Goal: Use online tool/utility

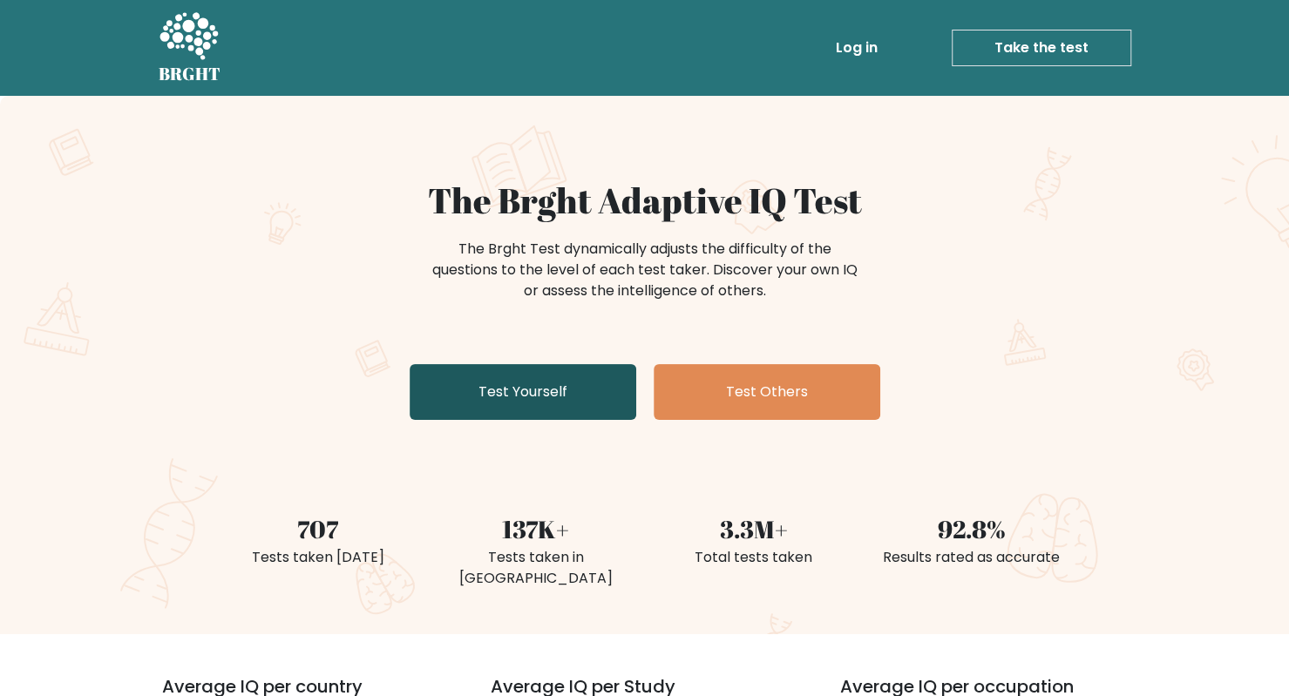
click at [535, 381] on link "Test Yourself" at bounding box center [523, 392] width 227 height 56
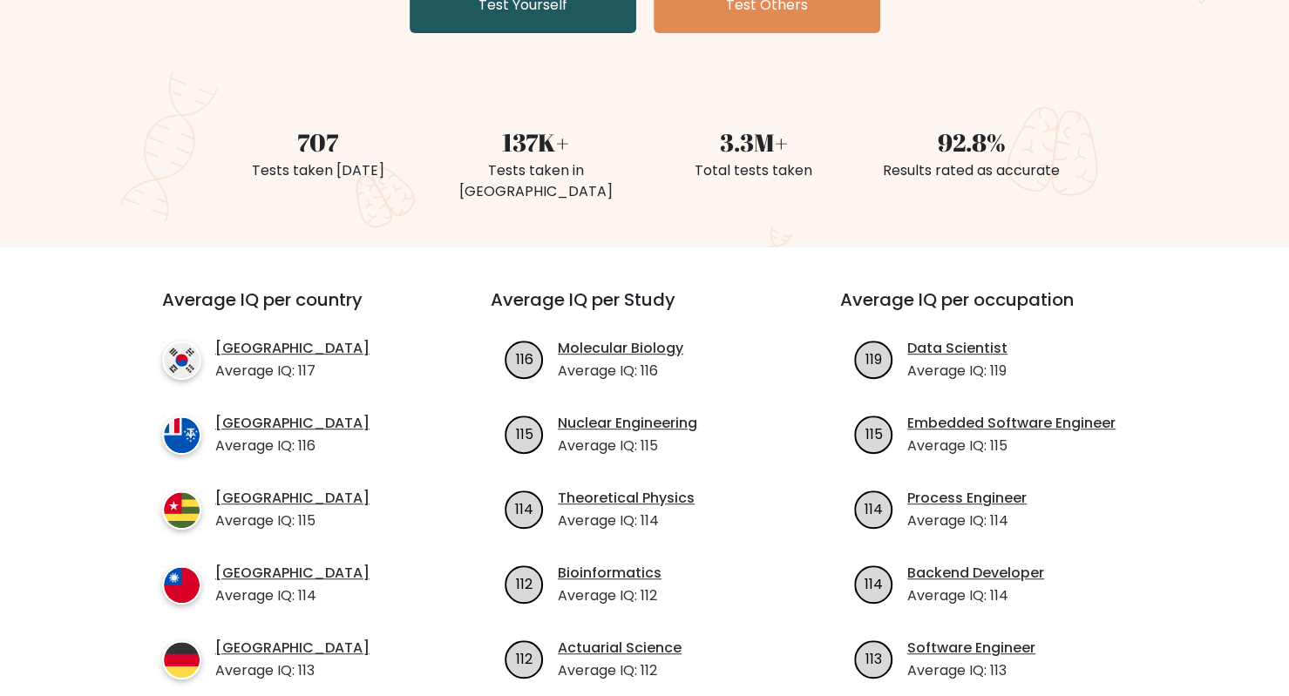
scroll to position [532, 0]
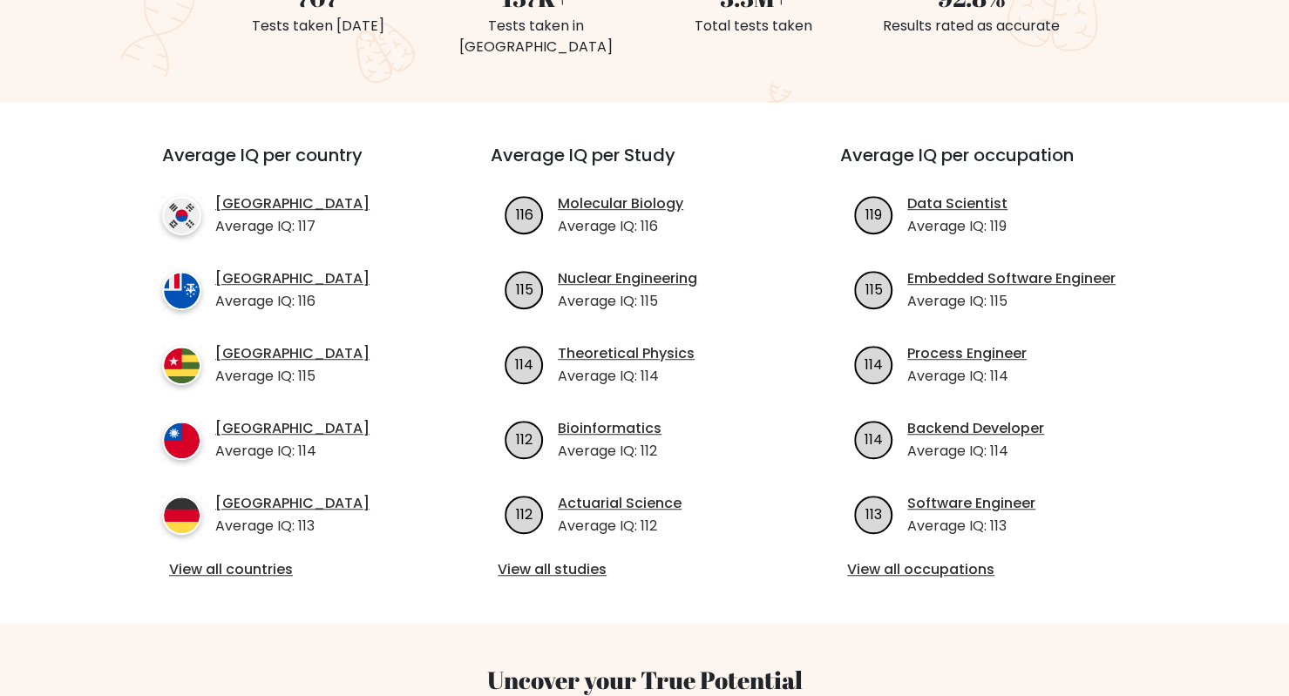
click at [535, 381] on ul "116 Molecular Biology Average IQ: 116 115 114" at bounding box center [645, 365] width 308 height 343
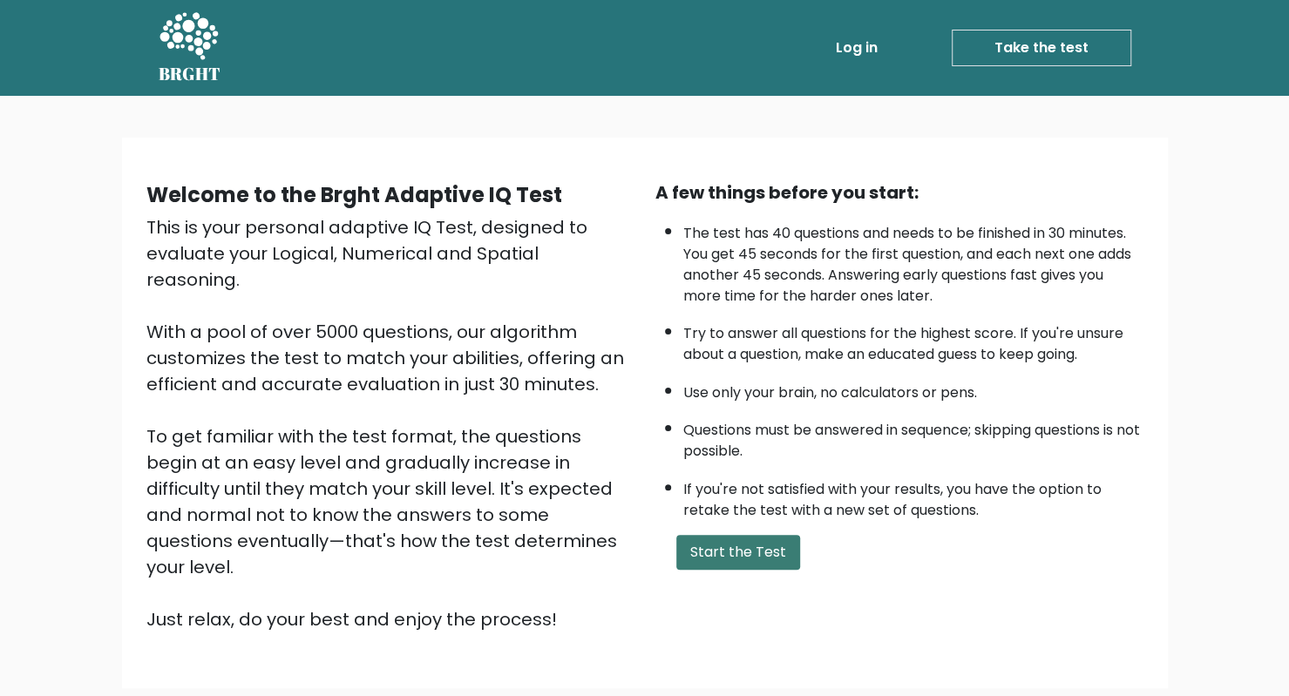
click at [739, 538] on button "Start the Test" at bounding box center [738, 552] width 124 height 35
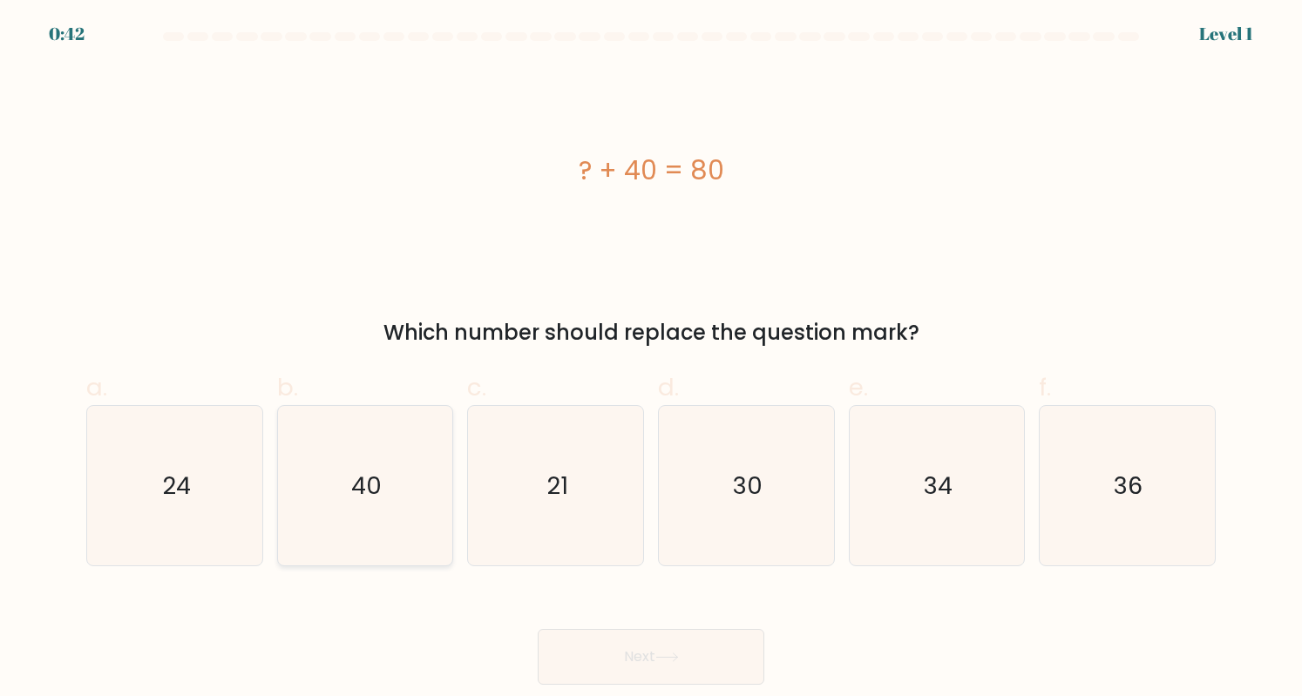
click at [446, 434] on div "40" at bounding box center [365, 485] width 177 height 161
click at [651, 360] on input "b. 40" at bounding box center [651, 354] width 1 height 11
radio input "true"
click at [628, 635] on button "Next" at bounding box center [651, 657] width 227 height 56
